Goal: Task Accomplishment & Management: Complete application form

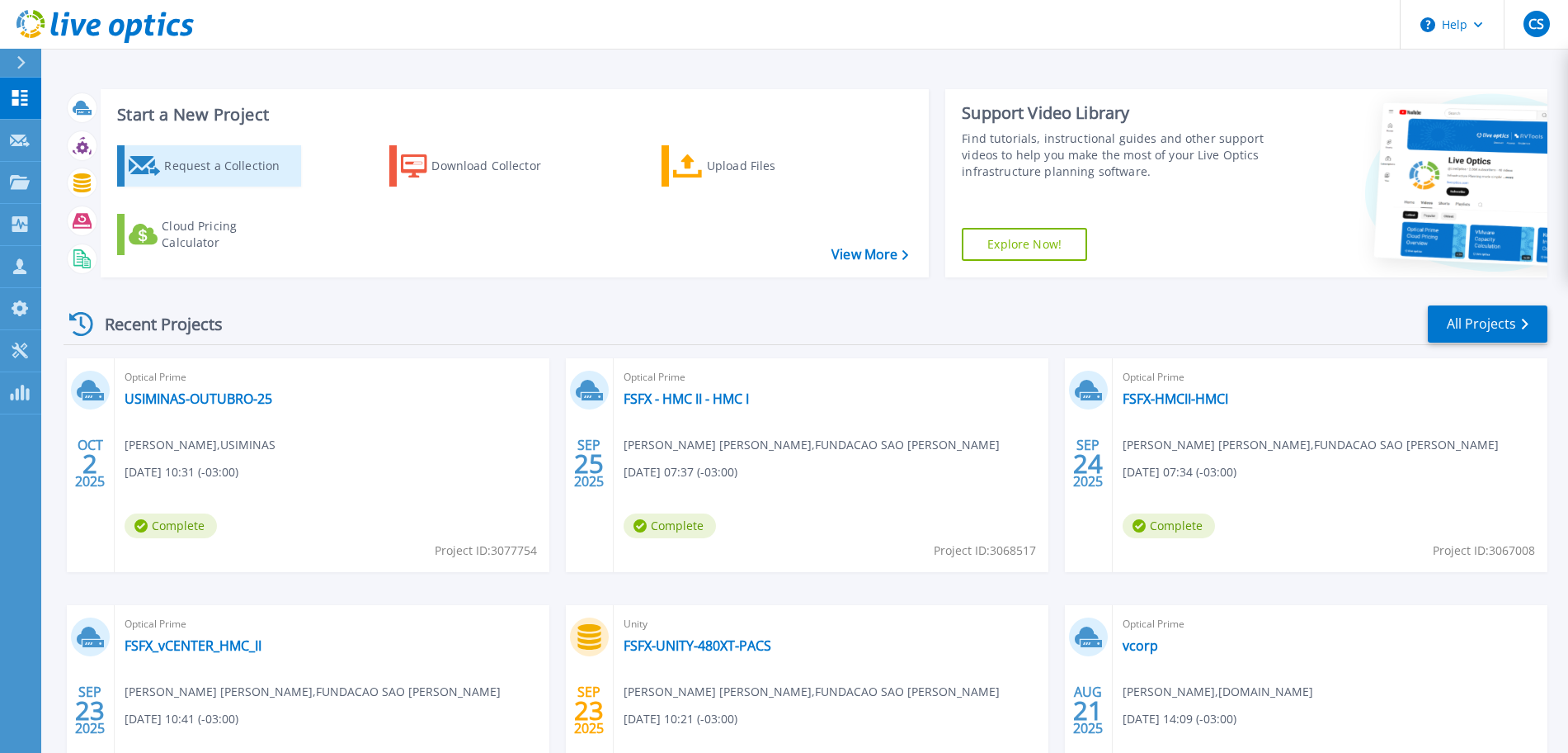
click at [232, 163] on div "Request a Collection" at bounding box center [230, 166] width 132 height 33
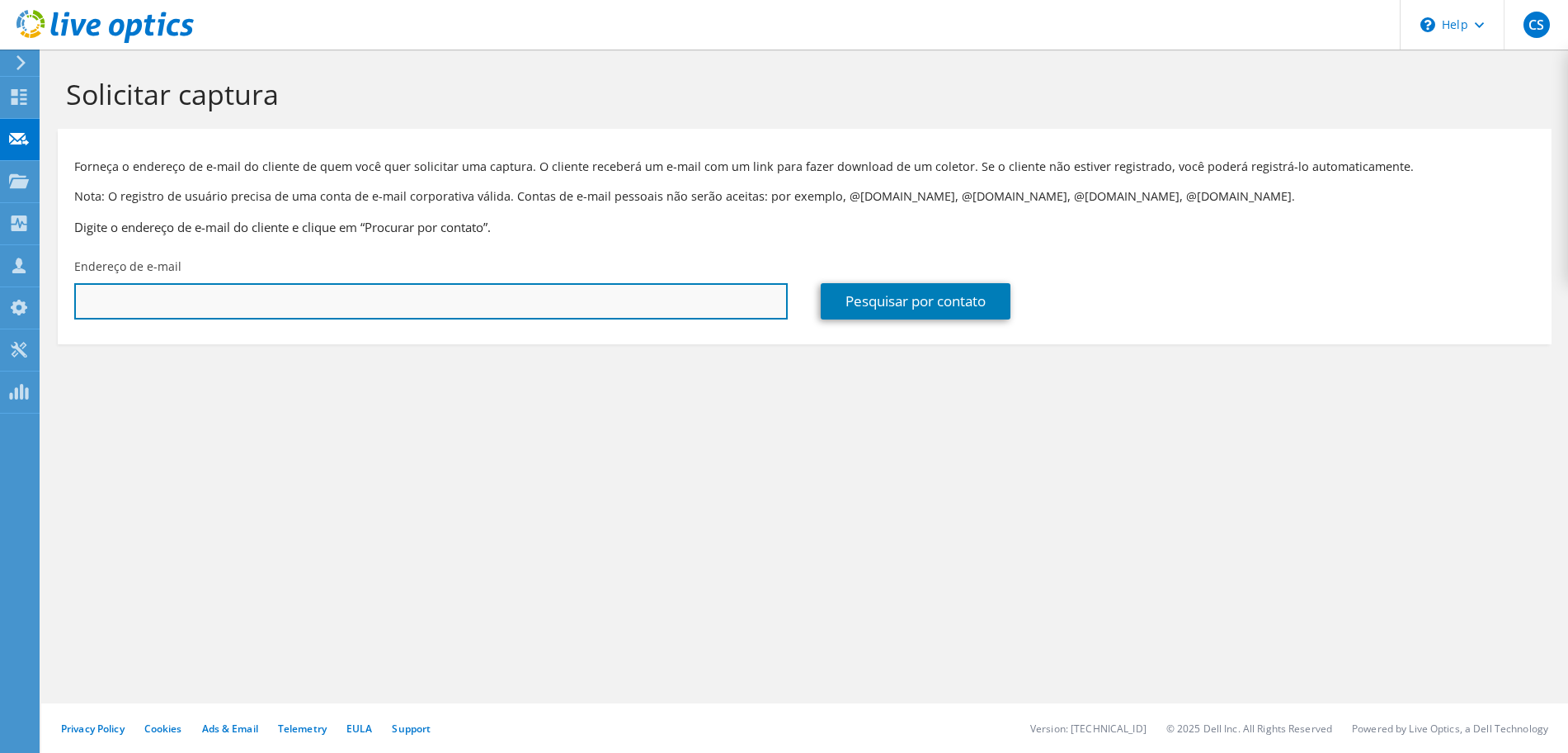
click at [239, 301] on input "text" at bounding box center [430, 301] width 713 height 37
paste input "[PERSON_NAME][EMAIL_ADDRESS][DOMAIN_NAME]"
type input "[PERSON_NAME][EMAIL_ADDRESS][DOMAIN_NAME]"
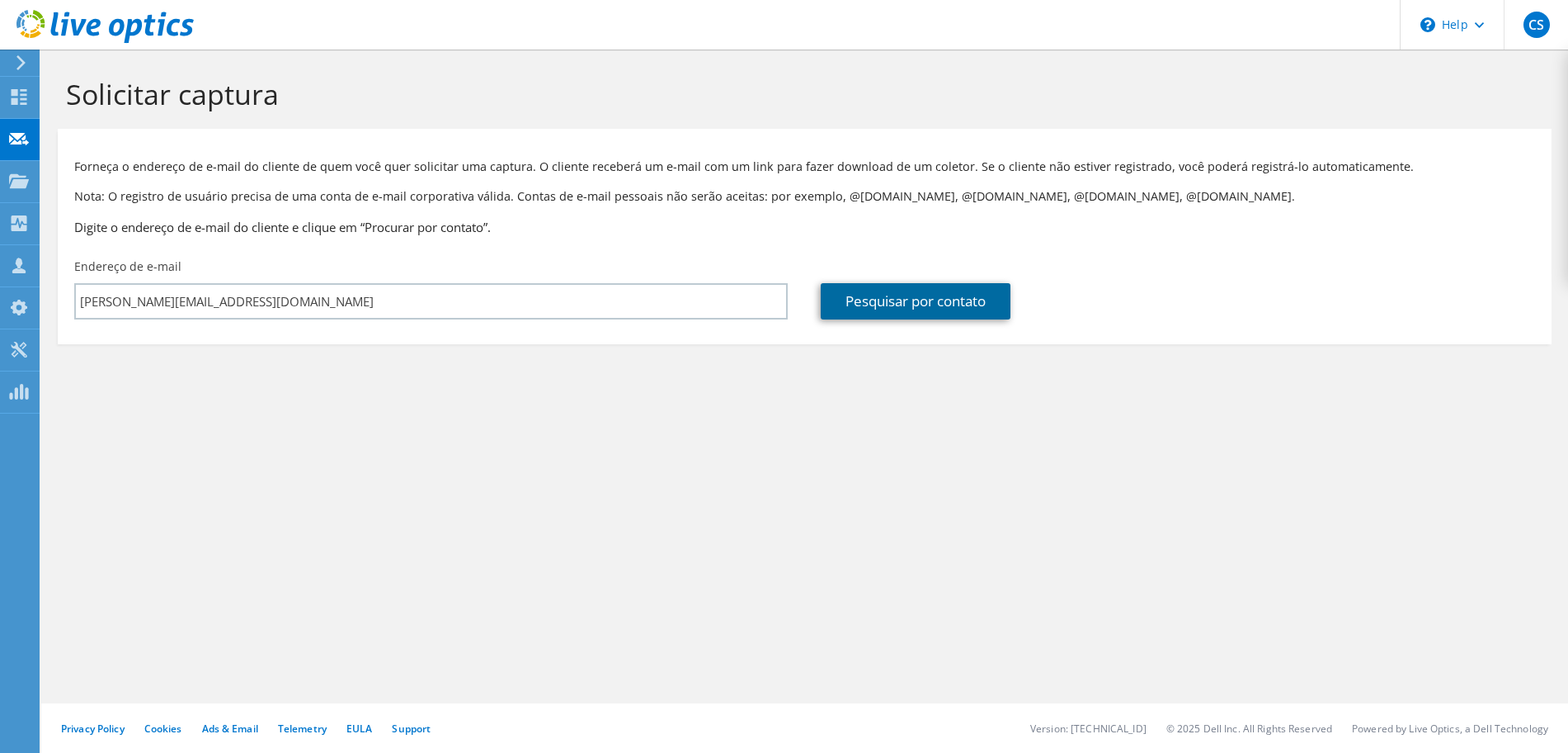
click at [918, 305] on link "Pesquisar por contato" at bounding box center [915, 301] width 190 height 37
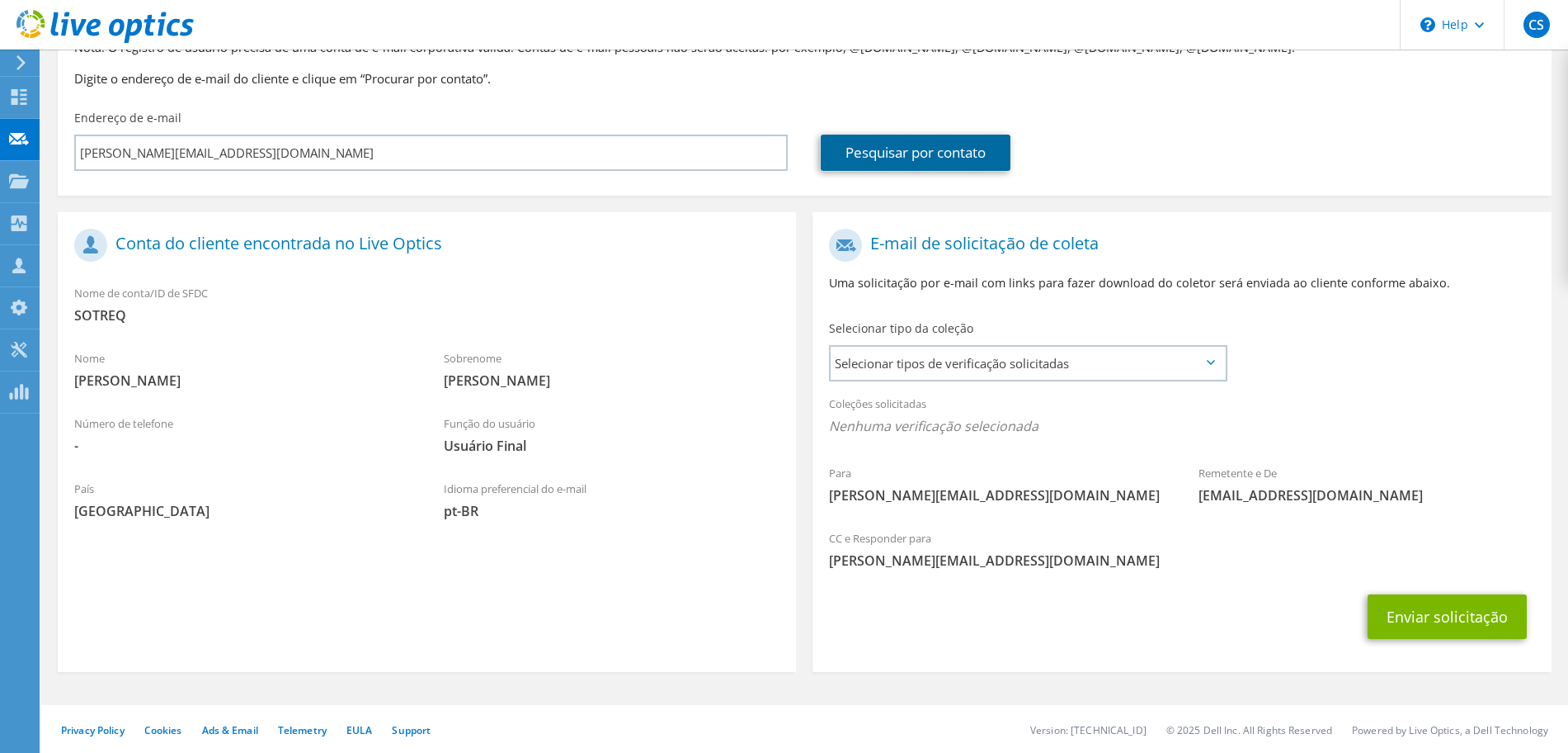
scroll to position [151, 0]
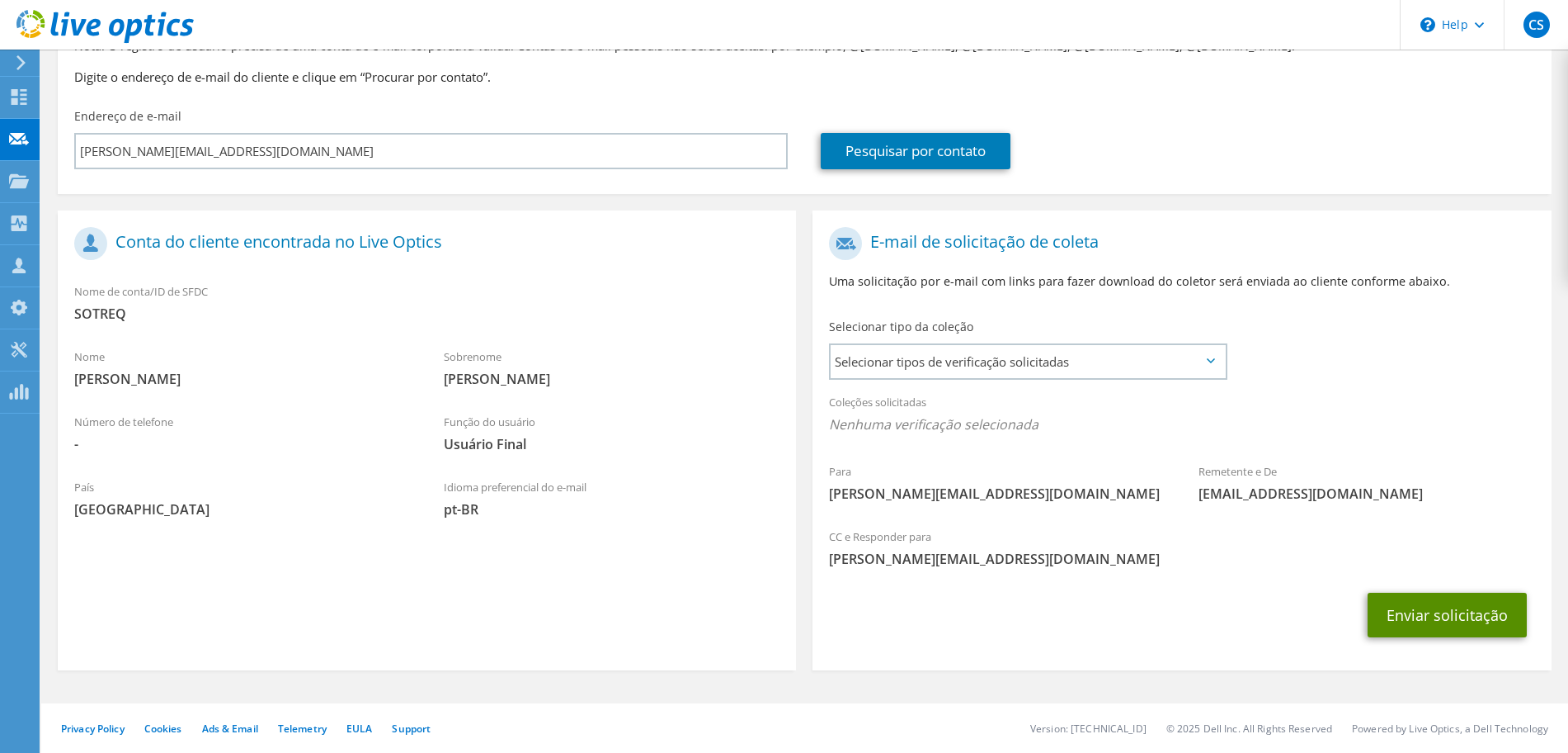
click at [1435, 615] on button "Enviar solicitação" at bounding box center [1446, 614] width 159 height 44
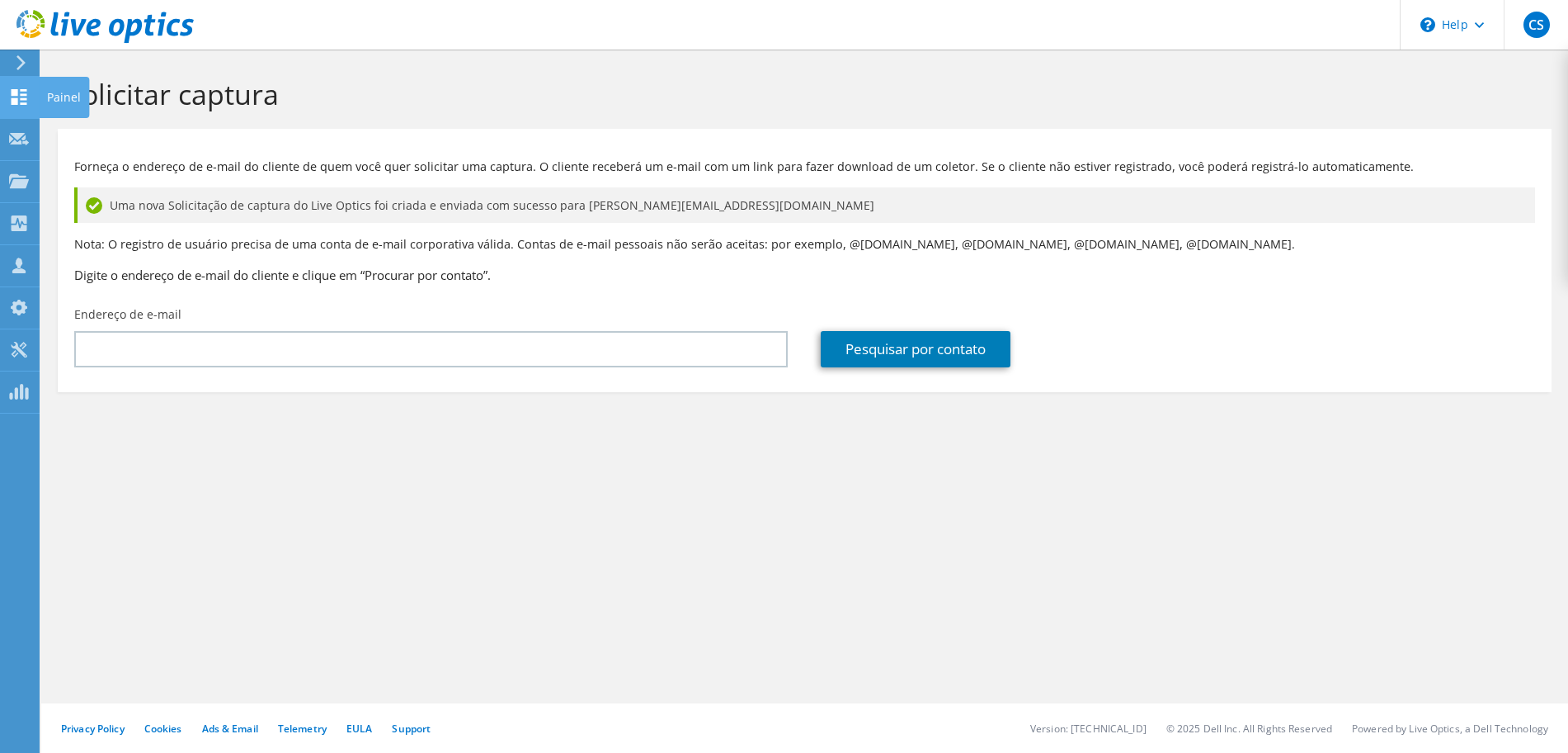
click at [10, 100] on icon at bounding box center [19, 97] width 20 height 15
